Goal: Task Accomplishment & Management: Complete application form

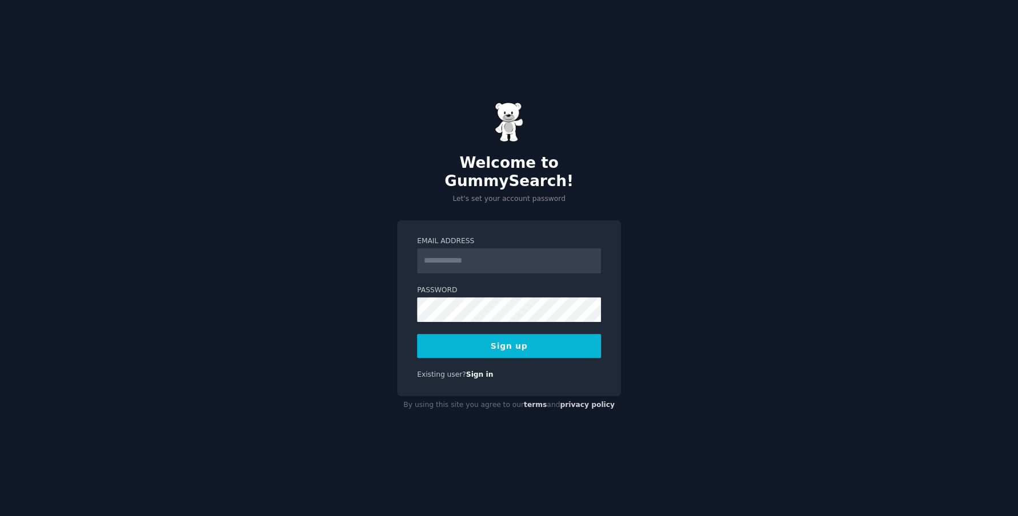
click at [535, 248] on input "Email Address" at bounding box center [509, 260] width 184 height 25
type input "**********"
click at [471, 334] on button "Sign up" at bounding box center [509, 346] width 184 height 24
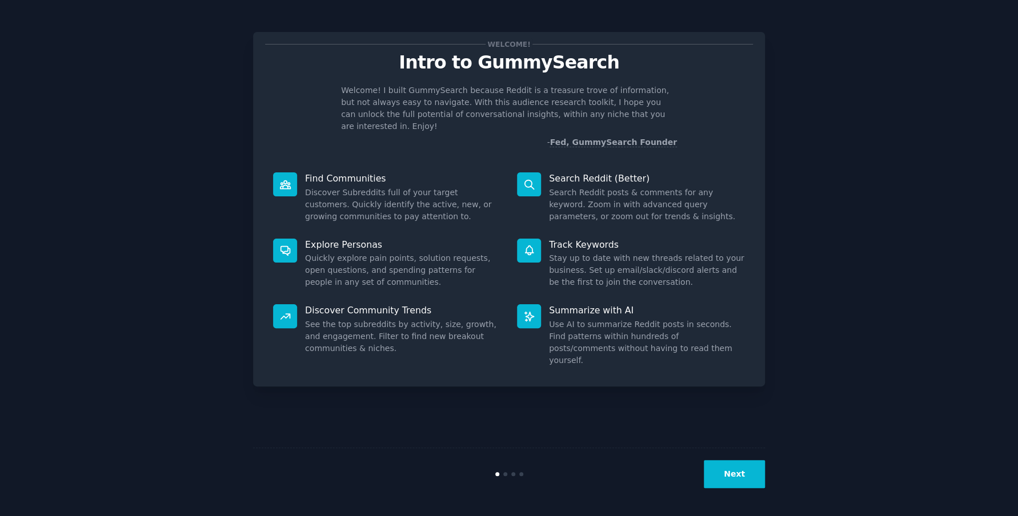
click at [741, 480] on button "Next" at bounding box center [734, 474] width 61 height 28
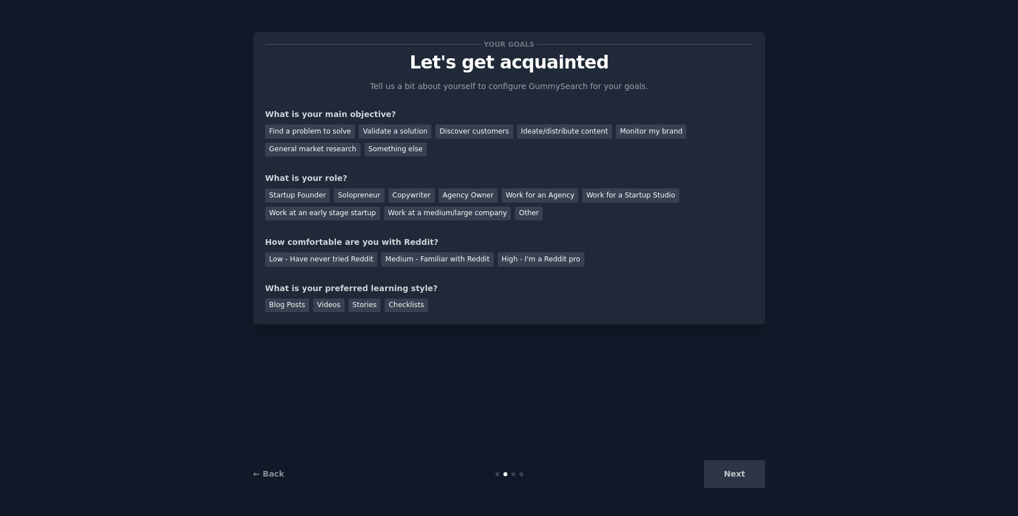
click at [745, 477] on div "Next" at bounding box center [679, 474] width 171 height 28
click at [342, 191] on div "Solopreneur" at bounding box center [359, 195] width 50 height 14
click at [735, 488] on div "← Back Next" at bounding box center [509, 474] width 512 height 53
click at [729, 477] on div "Next" at bounding box center [679, 474] width 171 height 28
click at [322, 129] on div "Find a problem to solve" at bounding box center [310, 132] width 90 height 14
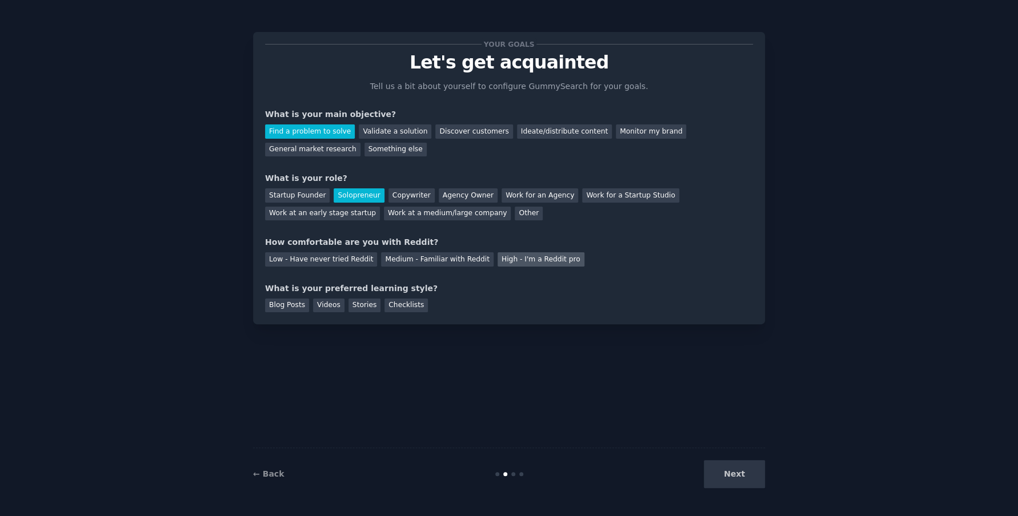
click at [516, 258] on div "High - I'm a Reddit pro" at bounding box center [540, 259] width 87 height 14
click at [323, 308] on div "Videos" at bounding box center [328, 306] width 31 height 14
click at [292, 304] on div "Blog Posts" at bounding box center [287, 306] width 44 height 14
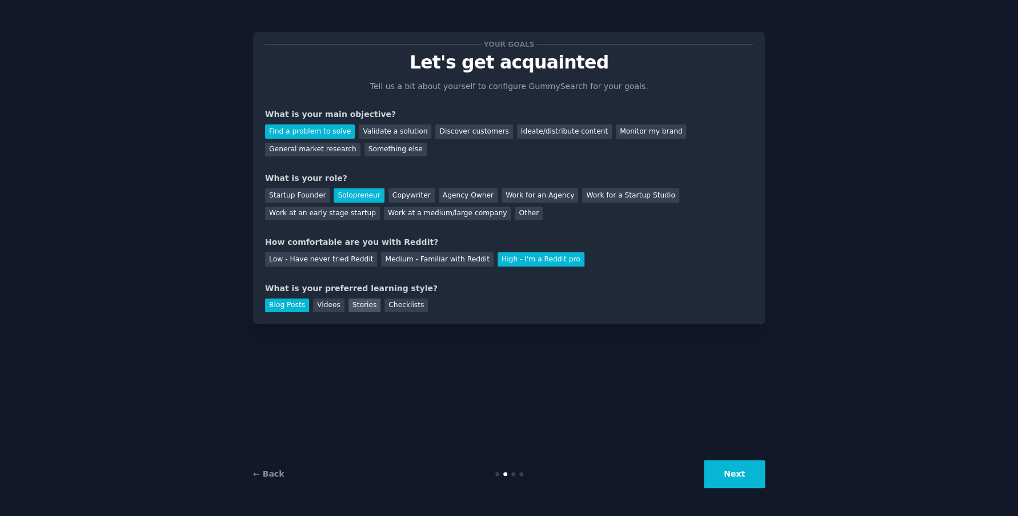
click at [366, 310] on div "Stories" at bounding box center [364, 306] width 32 height 14
click at [319, 306] on div "Videos" at bounding box center [328, 306] width 31 height 14
click at [760, 488] on div "← Back Next" at bounding box center [509, 474] width 512 height 53
click at [754, 481] on button "Next" at bounding box center [734, 474] width 61 height 28
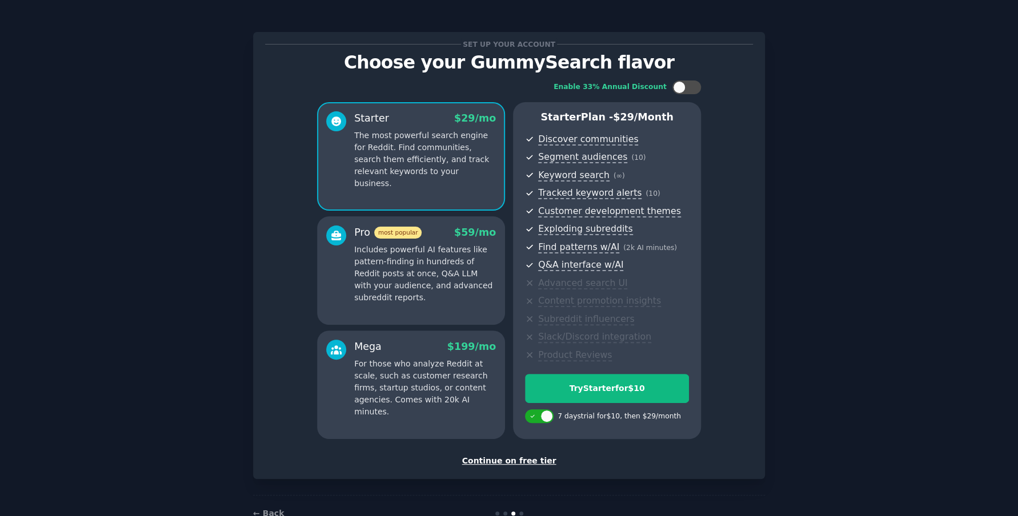
click at [509, 461] on div "Continue on free tier" at bounding box center [509, 461] width 488 height 12
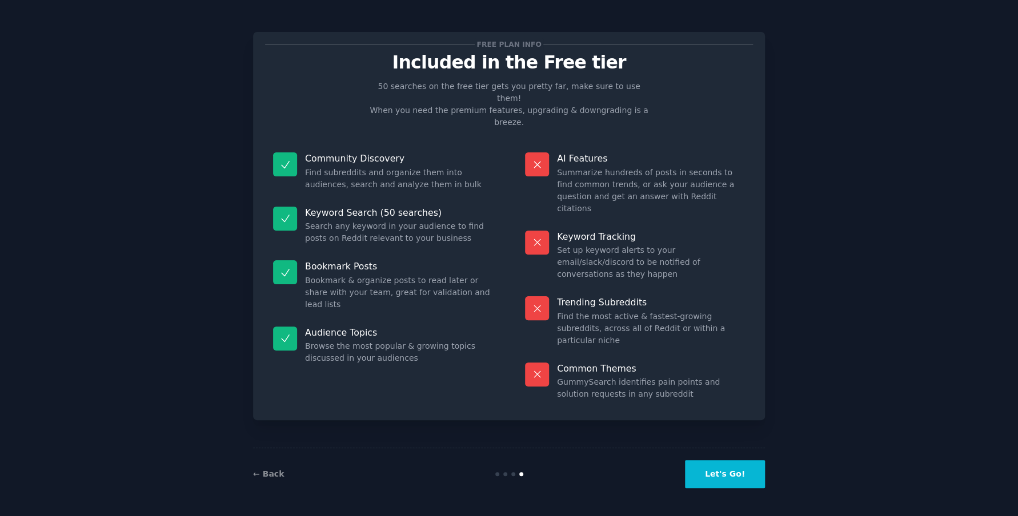
click at [731, 479] on button "Let's Go!" at bounding box center [725, 474] width 80 height 28
